Goal: Information Seeking & Learning: Understand process/instructions

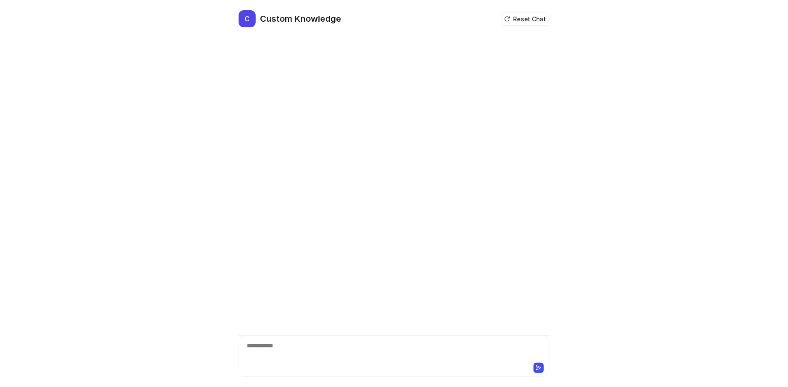
click at [312, 361] on div "**********" at bounding box center [394, 352] width 307 height 20
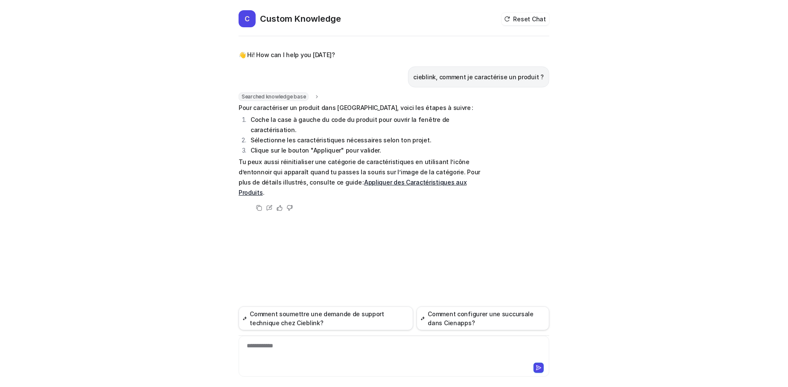
click at [389, 179] on link "Appliquer des Caractéristiques aux Produits" at bounding box center [352, 187] width 228 height 17
click at [315, 356] on div "**********" at bounding box center [394, 352] width 307 height 20
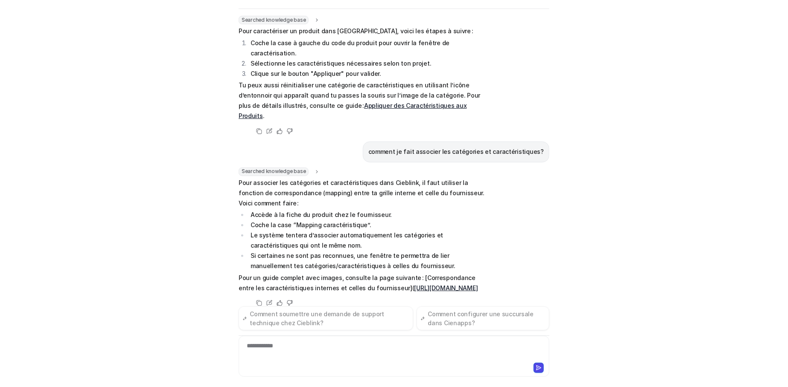
scroll to position [51, 0]
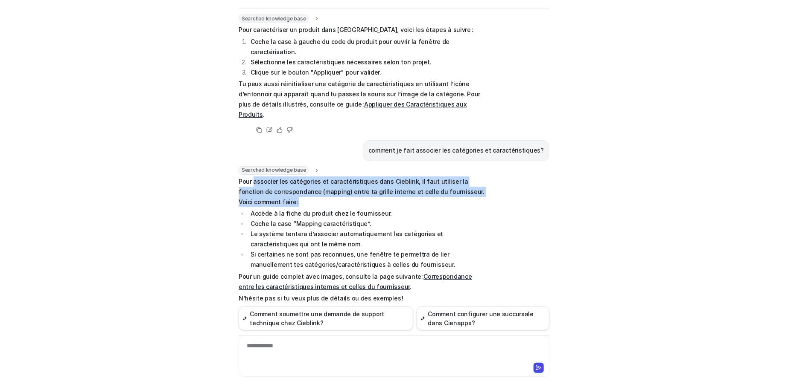
drag, startPoint x: 254, startPoint y: 163, endPoint x: 272, endPoint y: 177, distance: 23.1
click at [272, 177] on p "Pour associer les catégories et caractéristiques dans Cieblink, il faut utilise…" at bounding box center [363, 192] width 250 height 31
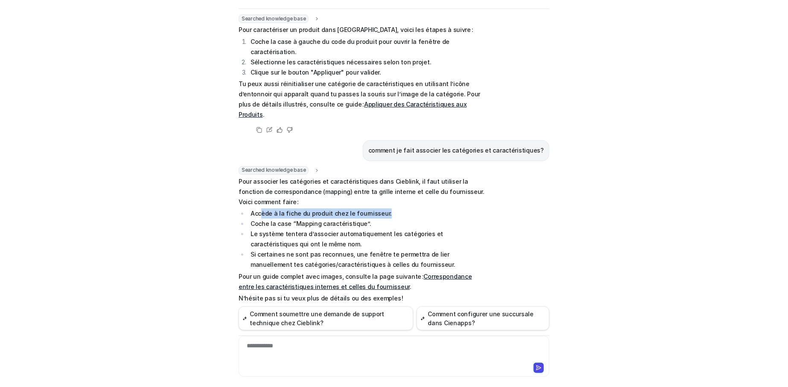
drag, startPoint x: 259, startPoint y: 192, endPoint x: 383, endPoint y: 192, distance: 123.7
click at [383, 209] on li "Accède à la fiche du produit chez le fournisseur." at bounding box center [368, 214] width 240 height 10
drag, startPoint x: 251, startPoint y: 190, endPoint x: 383, endPoint y: 195, distance: 131.5
click at [383, 209] on li "Accède à la fiche du produit chez le fournisseur." at bounding box center [368, 214] width 240 height 10
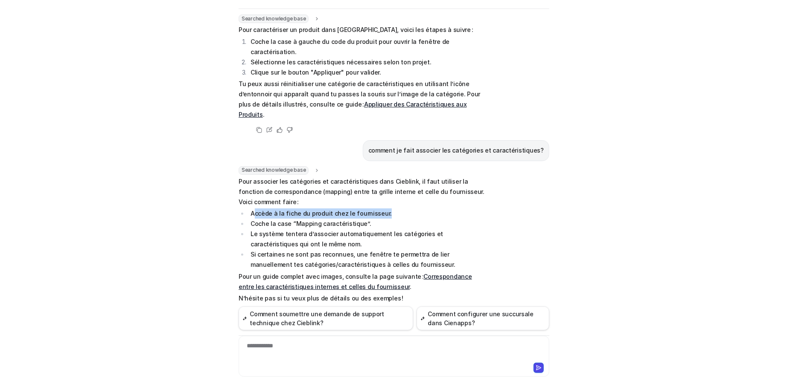
click at [383, 209] on li "Accède à la fiche du produit chez le fournisseur." at bounding box center [368, 214] width 240 height 10
click at [436, 273] on link "Correspondance entre les caractéristiques internes et celles du fournisseur" at bounding box center [354, 281] width 233 height 17
